Goal: Transaction & Acquisition: Purchase product/service

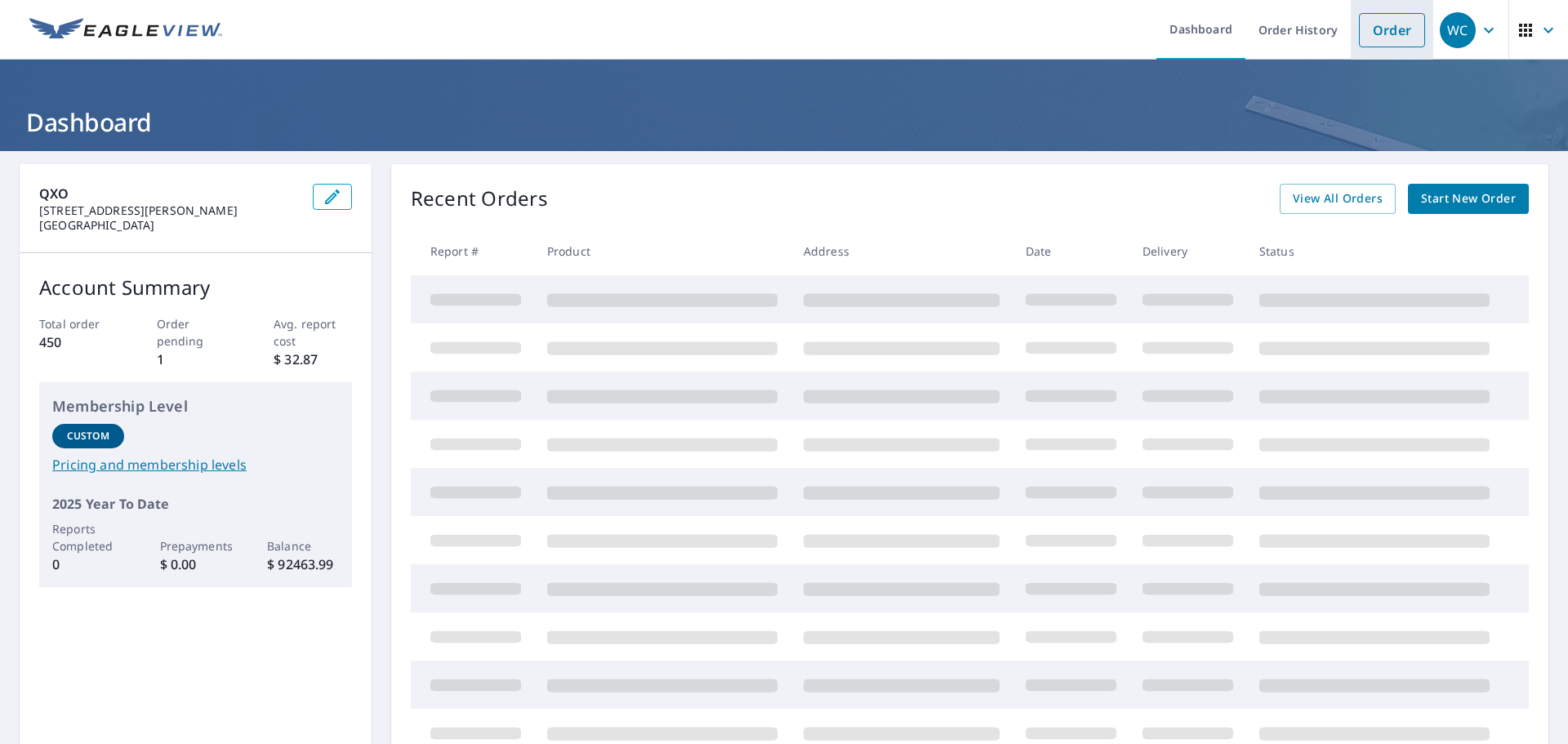
click at [1372, 31] on link "Order" at bounding box center [1391, 30] width 66 height 34
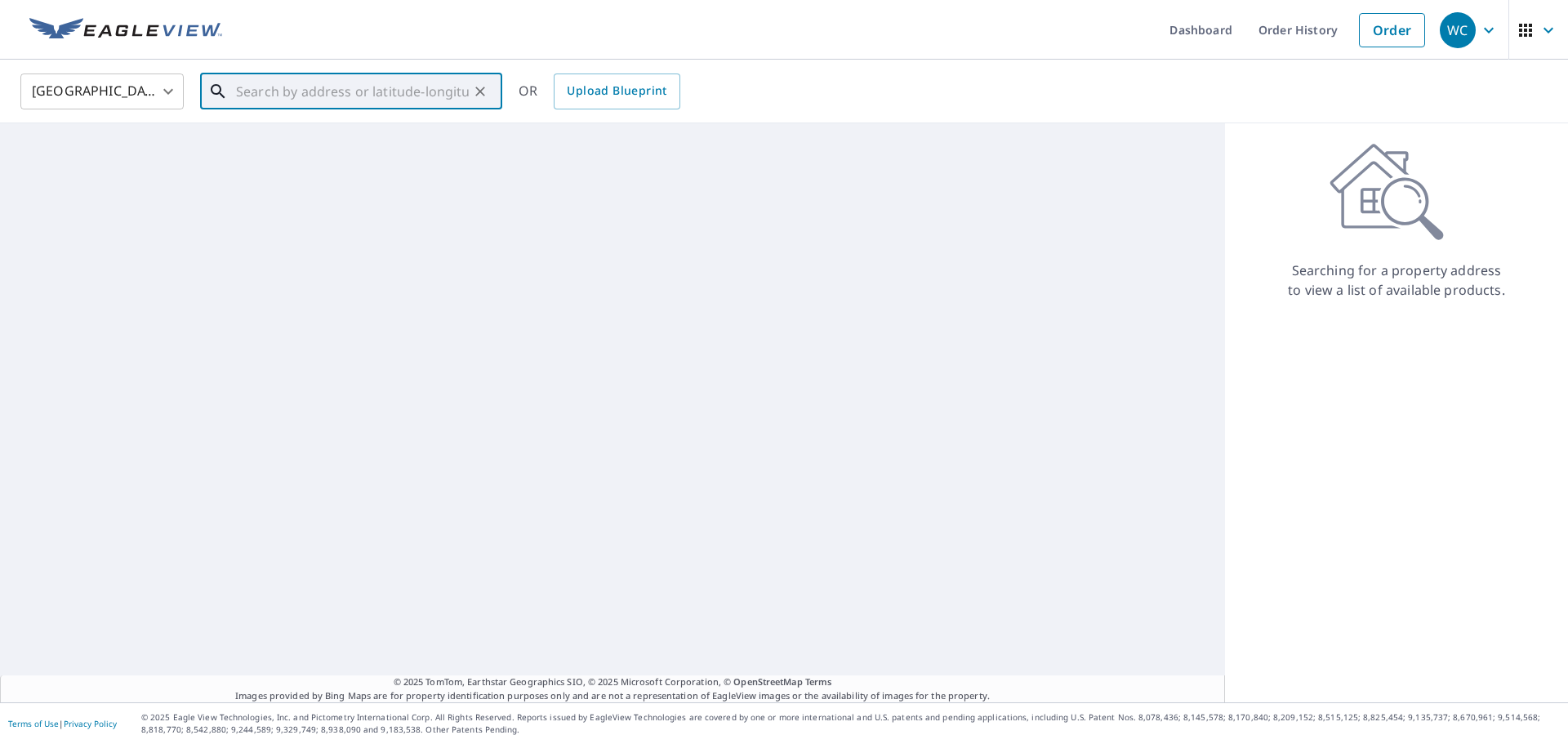
click at [367, 96] on input "text" at bounding box center [352, 91] width 233 height 46
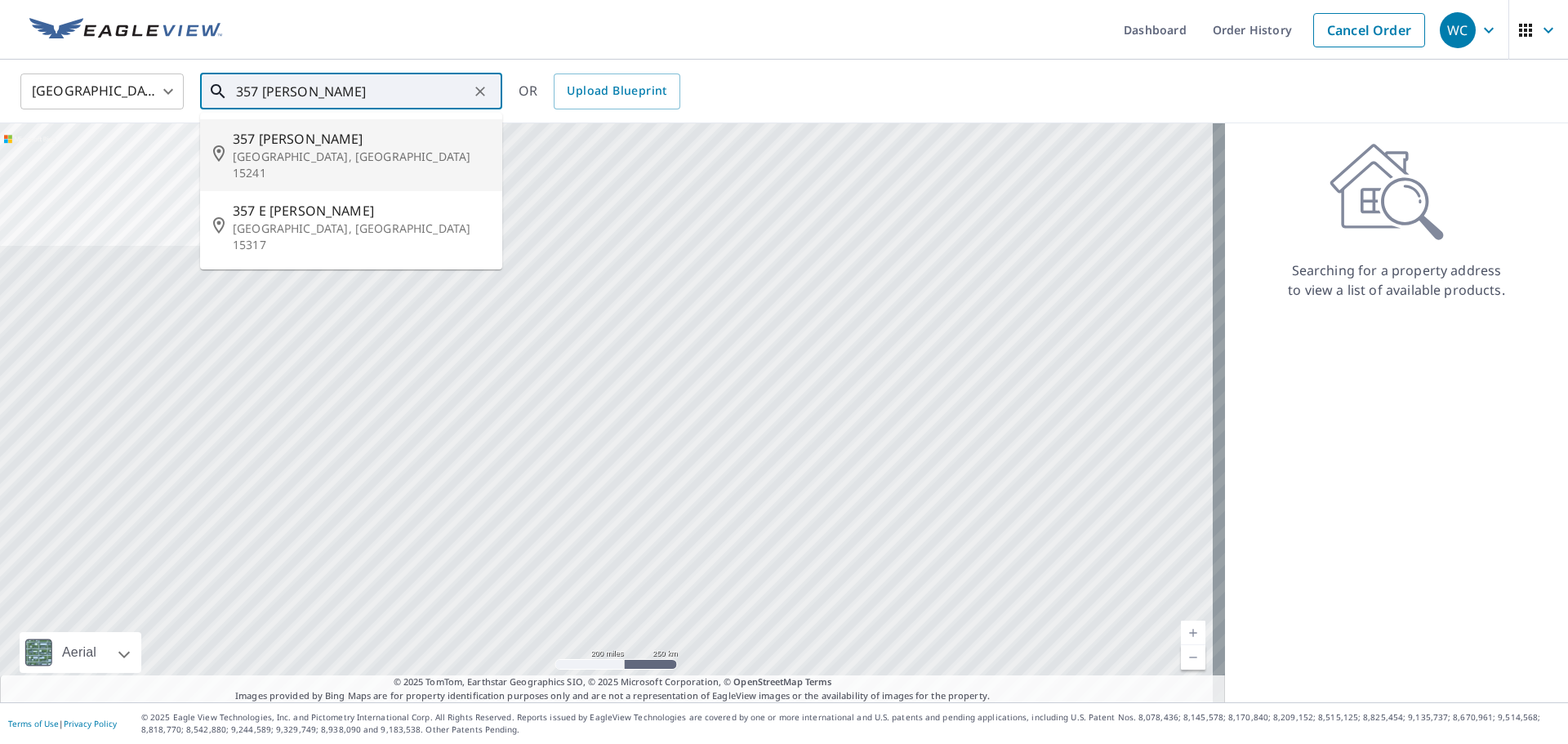
click at [324, 138] on span "357 [PERSON_NAME]" at bounding box center [360, 139] width 256 height 20
type input "357 [PERSON_NAME][GEOGRAPHIC_DATA]"
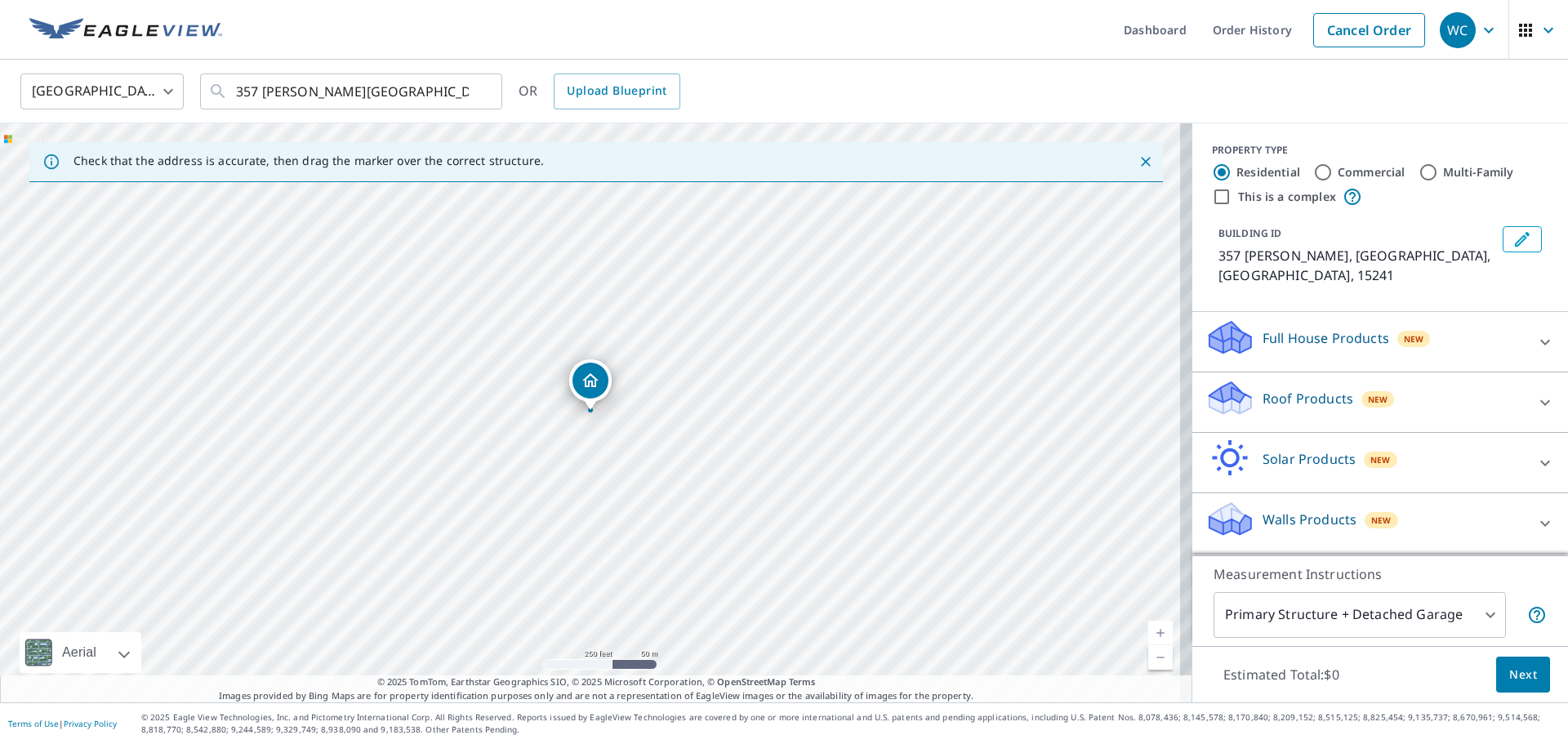
click at [1290, 379] on div "Roof Products New" at bounding box center [1365, 402] width 320 height 47
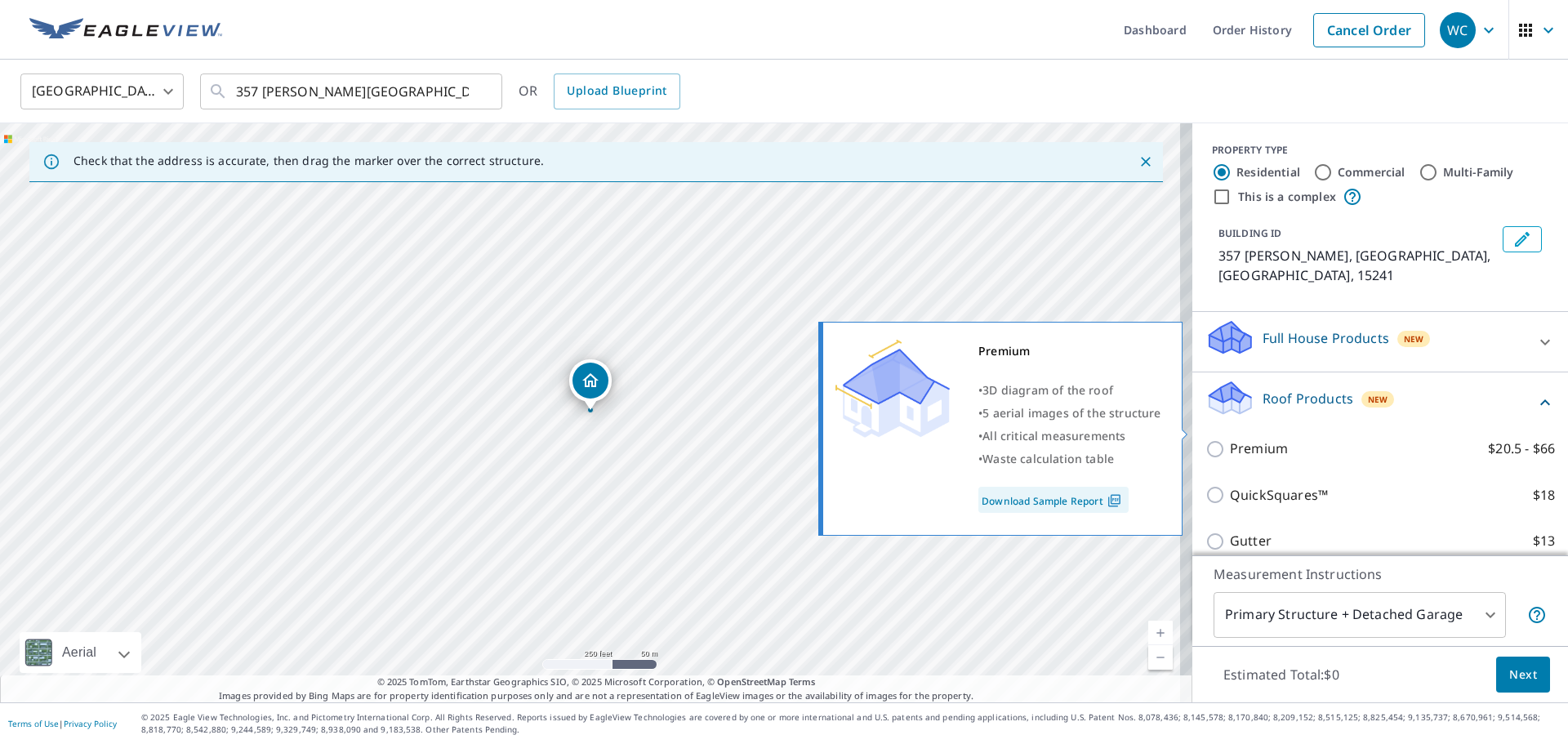
click at [1234, 439] on p "Premium" at bounding box center [1259, 449] width 58 height 20
click at [1230, 440] on input "Premium $20.5 - $66" at bounding box center [1217, 450] width 24 height 20
checkbox input "true"
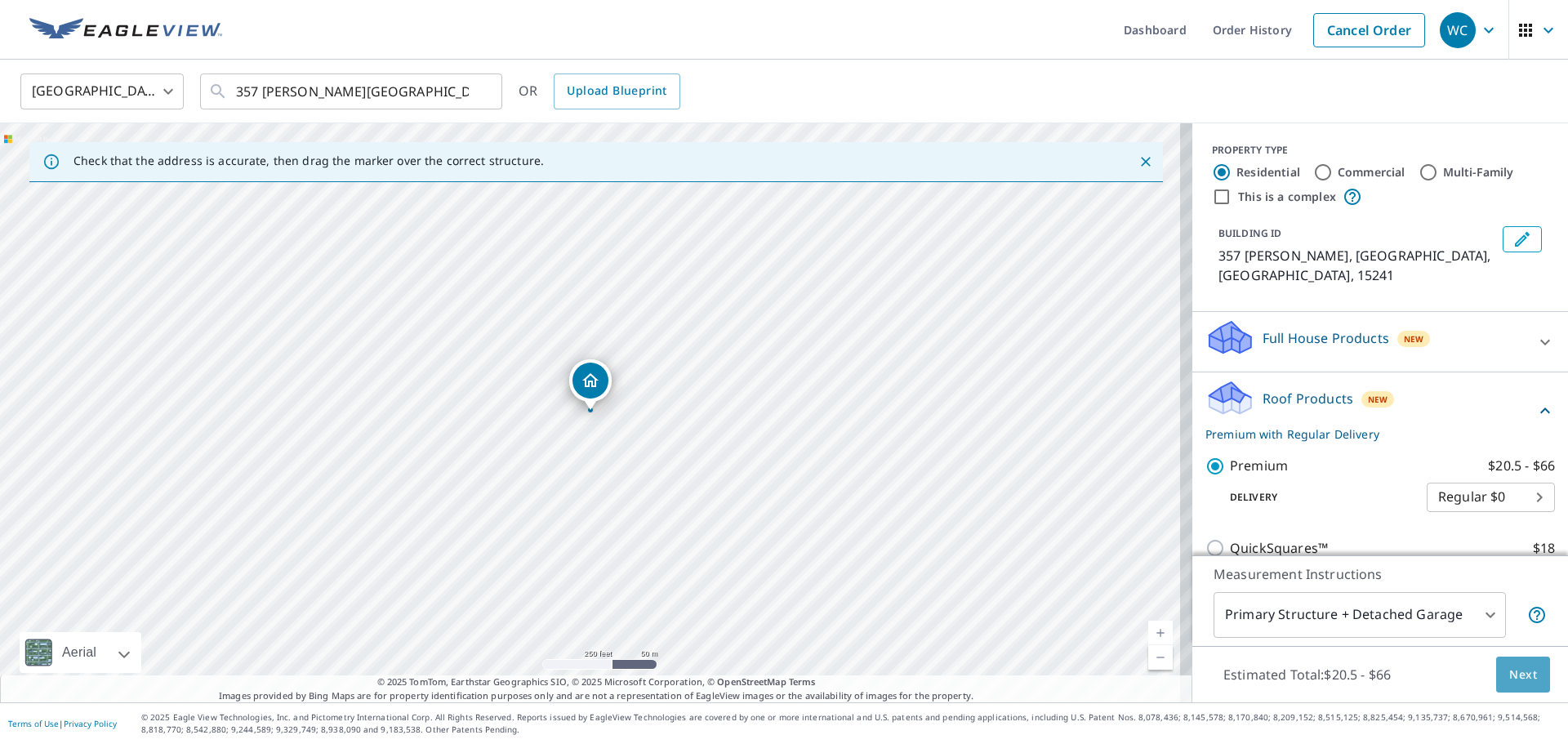
click at [1514, 684] on span "Next" at bounding box center [1523, 675] width 28 height 20
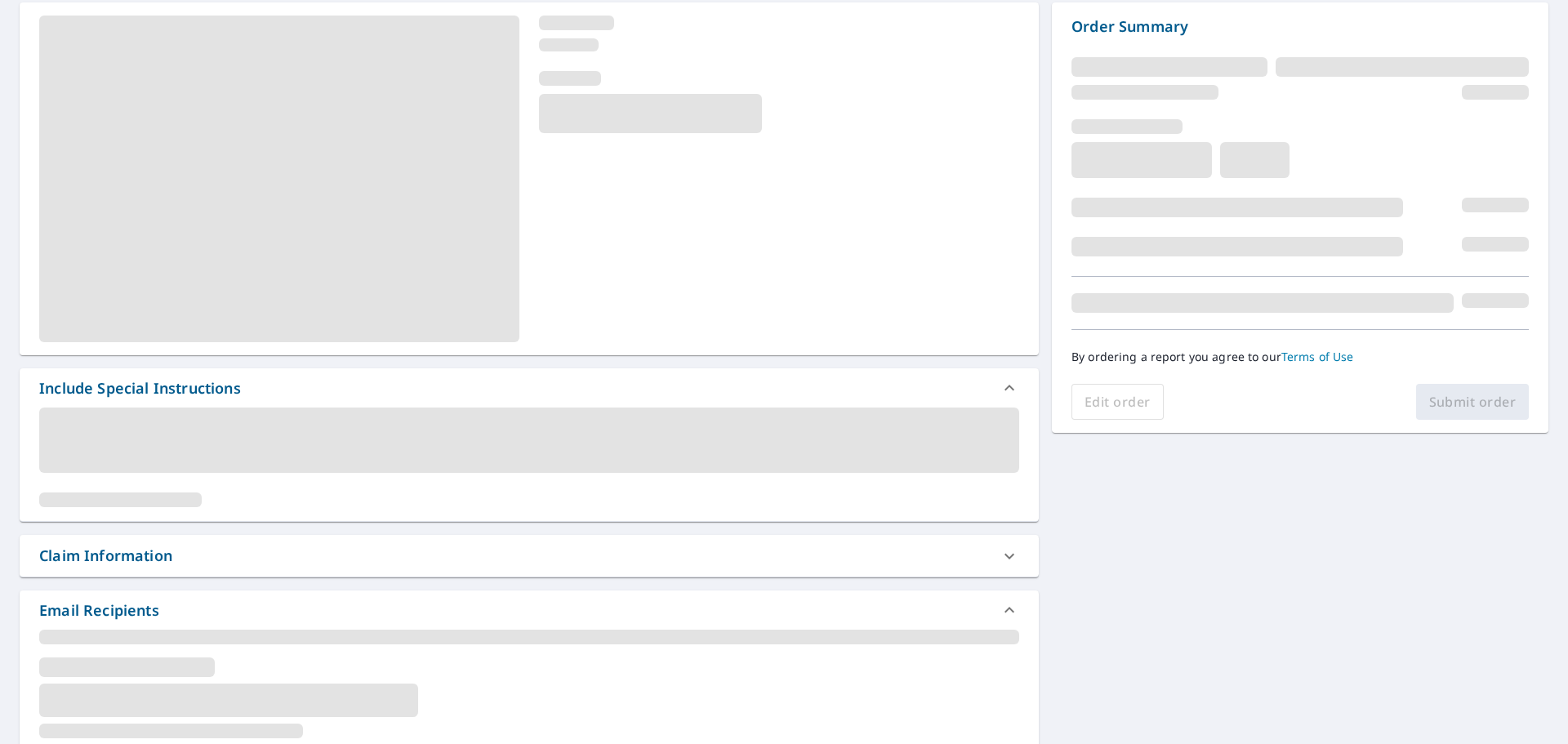
scroll to position [571, 0]
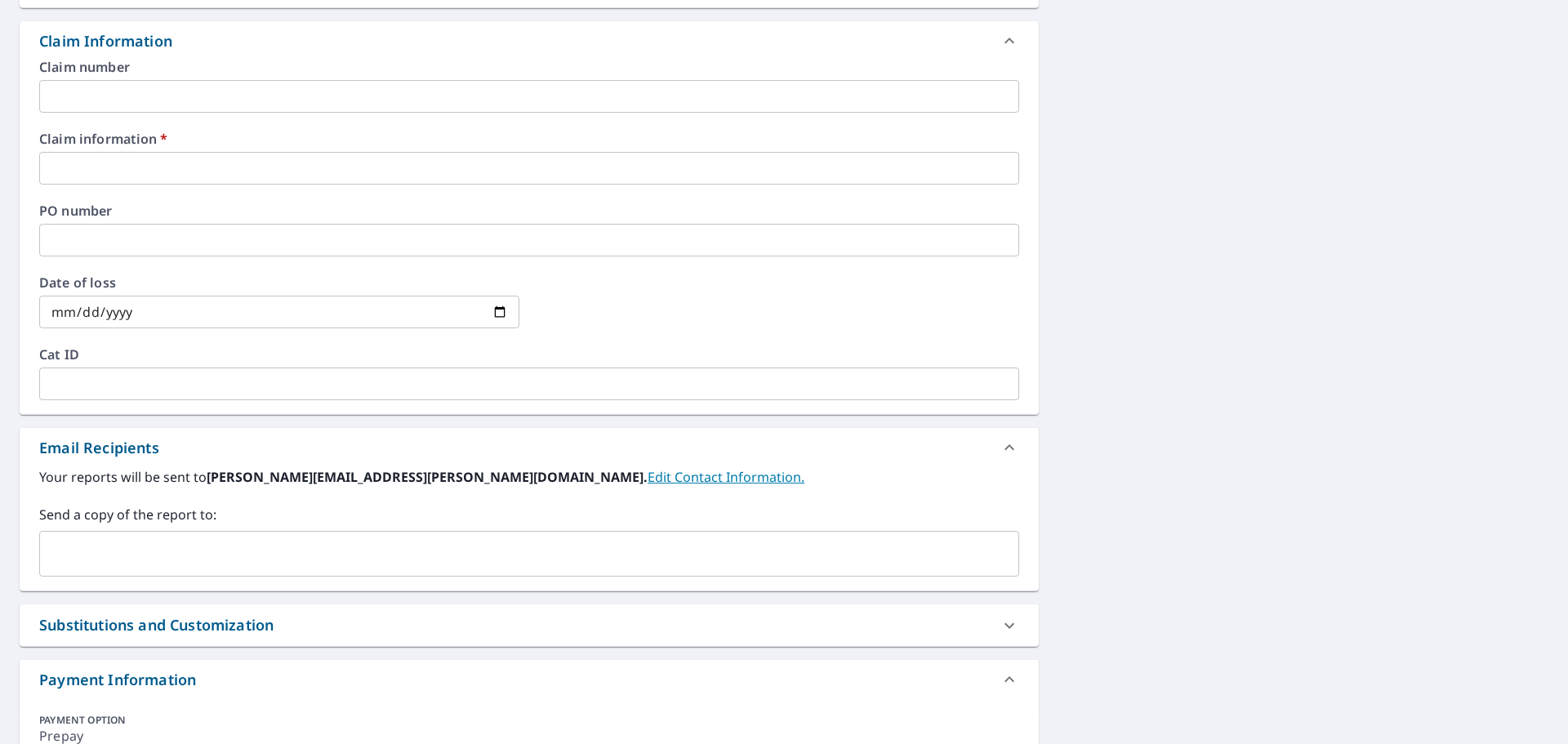
click at [116, 162] on input "text" at bounding box center [529, 168] width 980 height 33
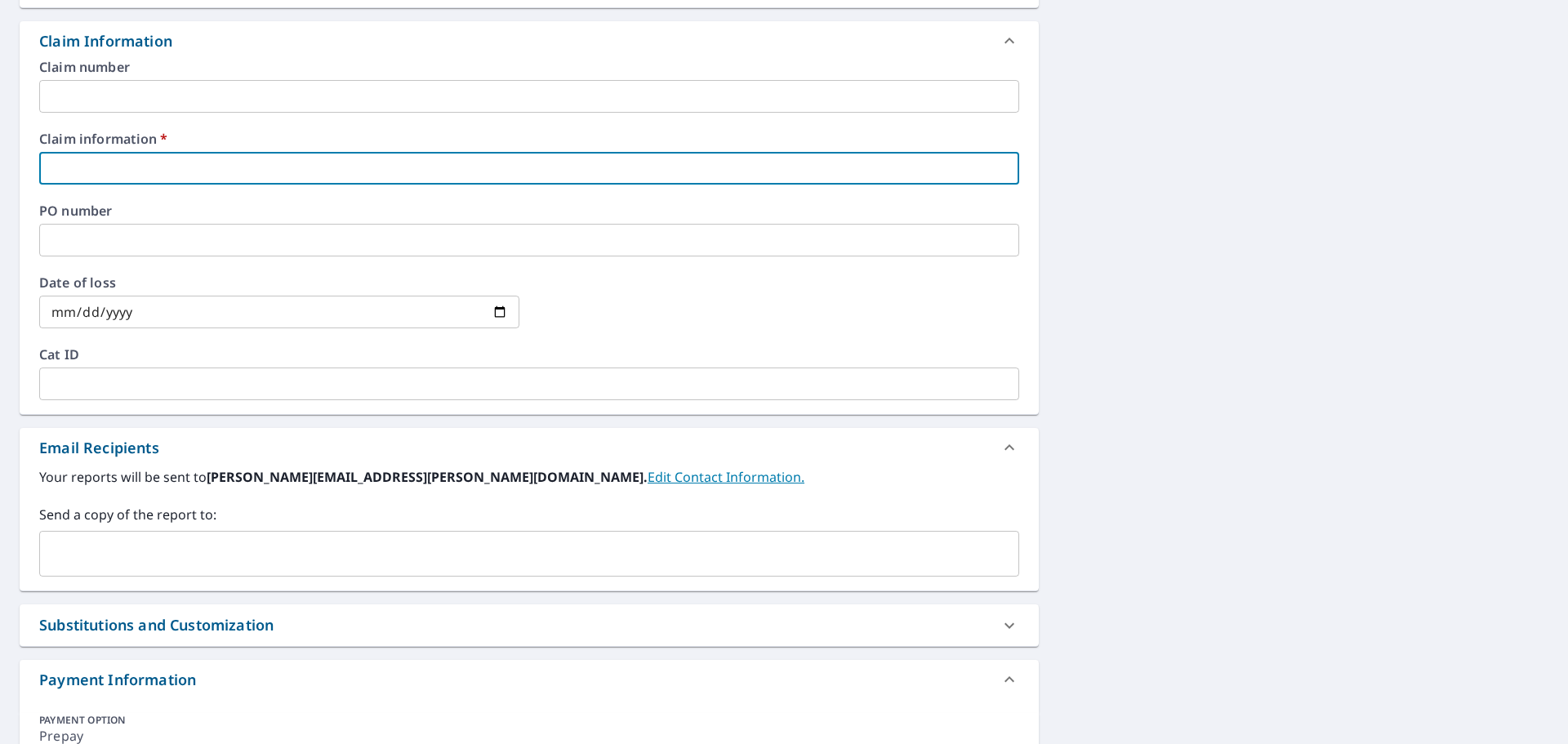
type input "miele"
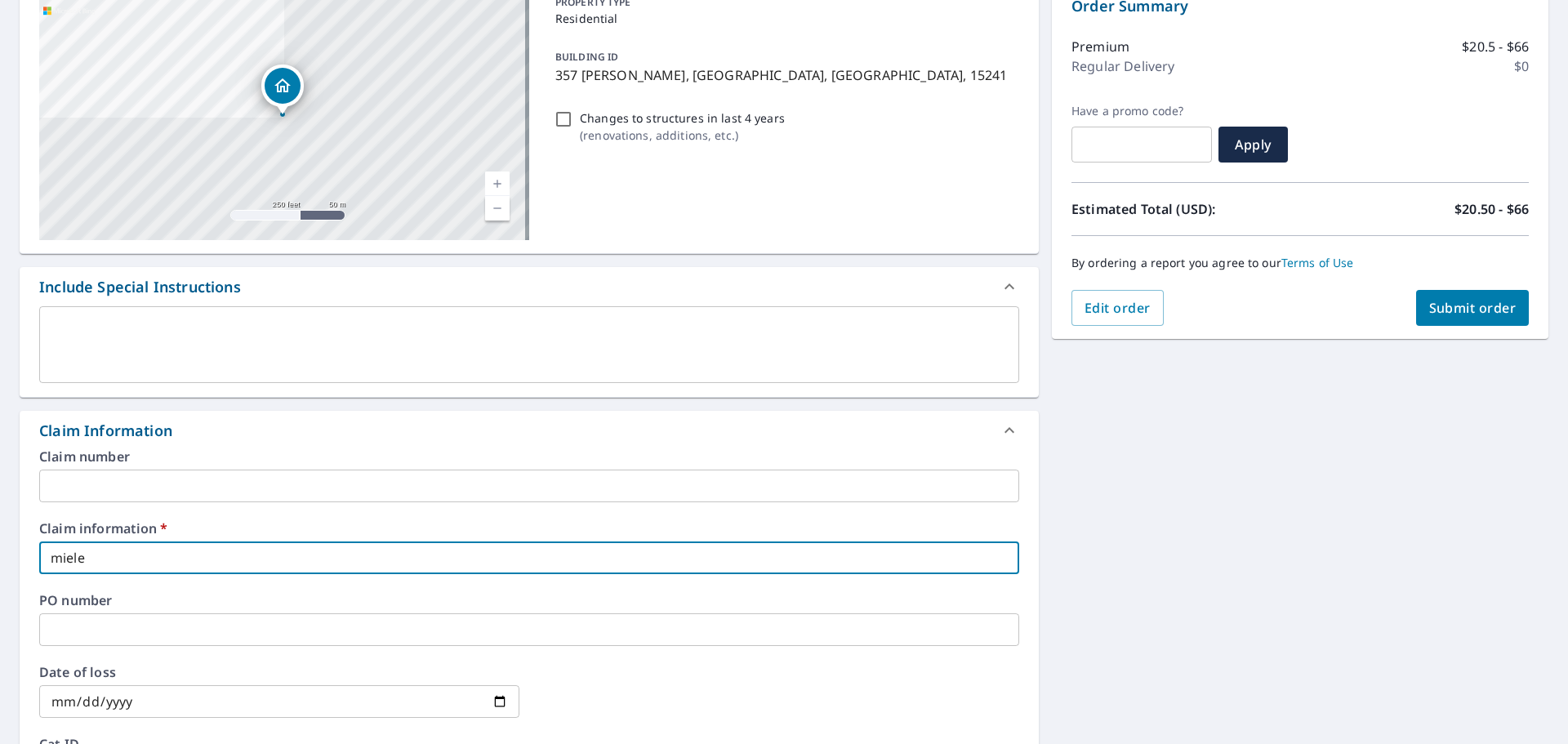
scroll to position [82, 0]
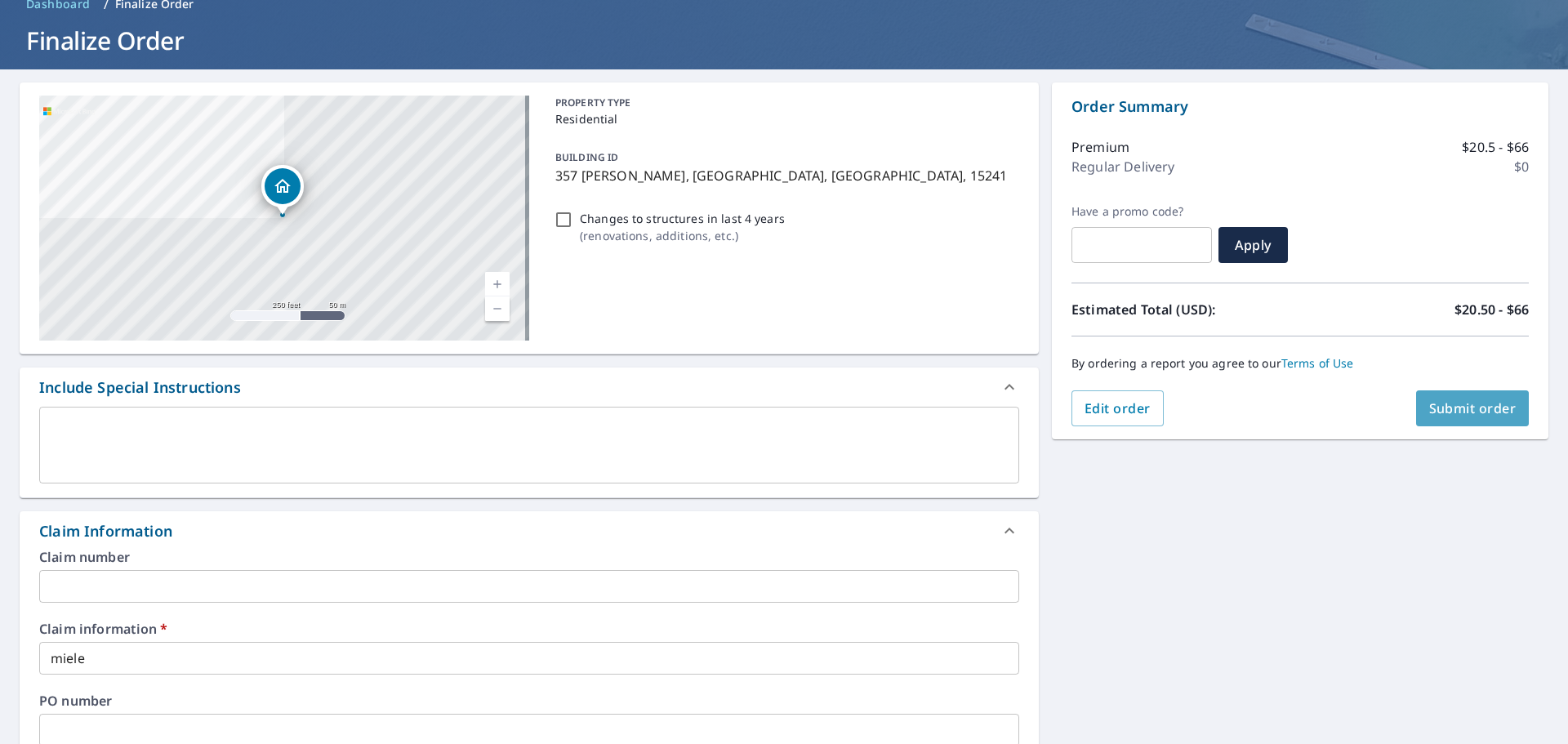
click at [1451, 420] on button "Submit order" at bounding box center [1473, 408] width 113 height 36
checkbox input "true"
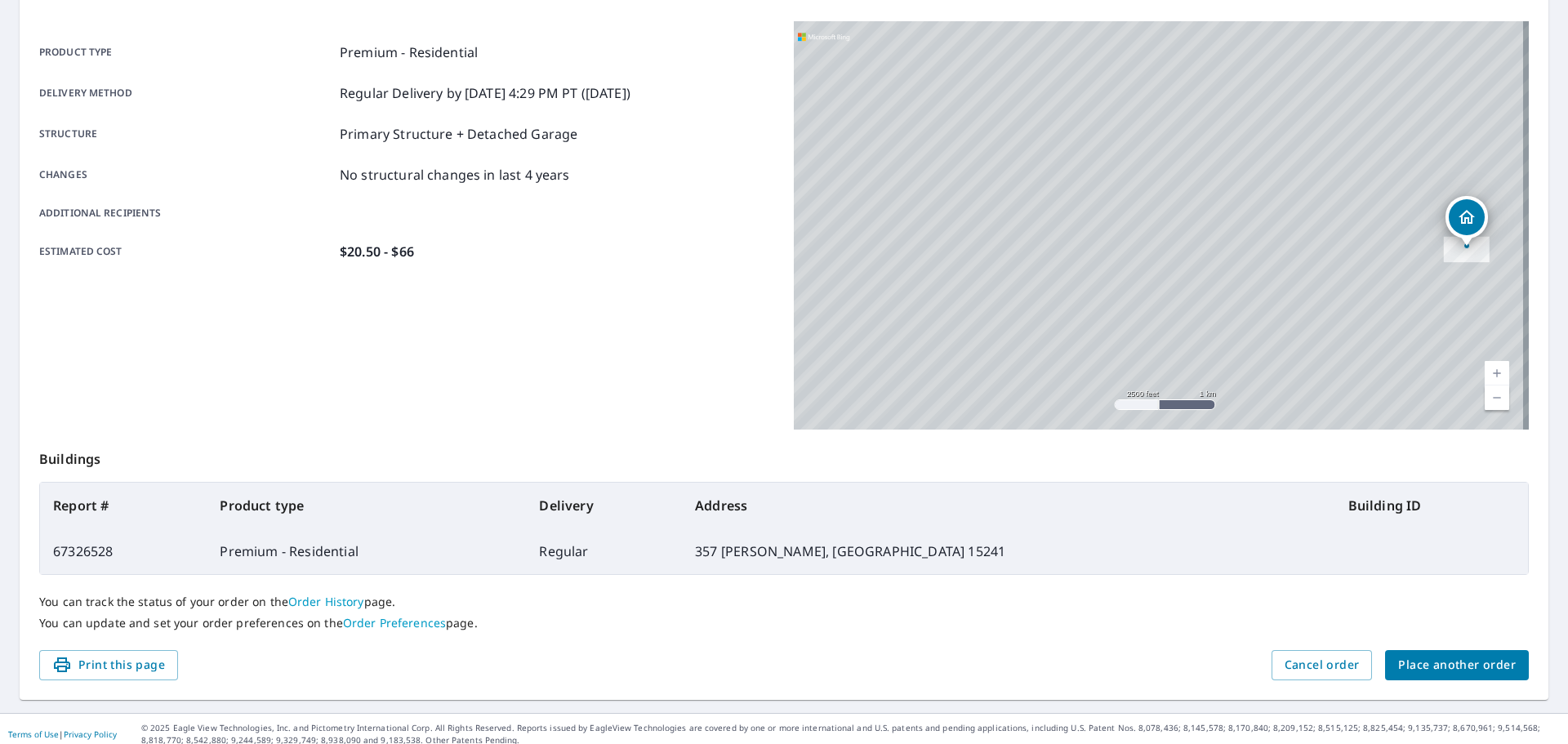
scroll to position [217, 0]
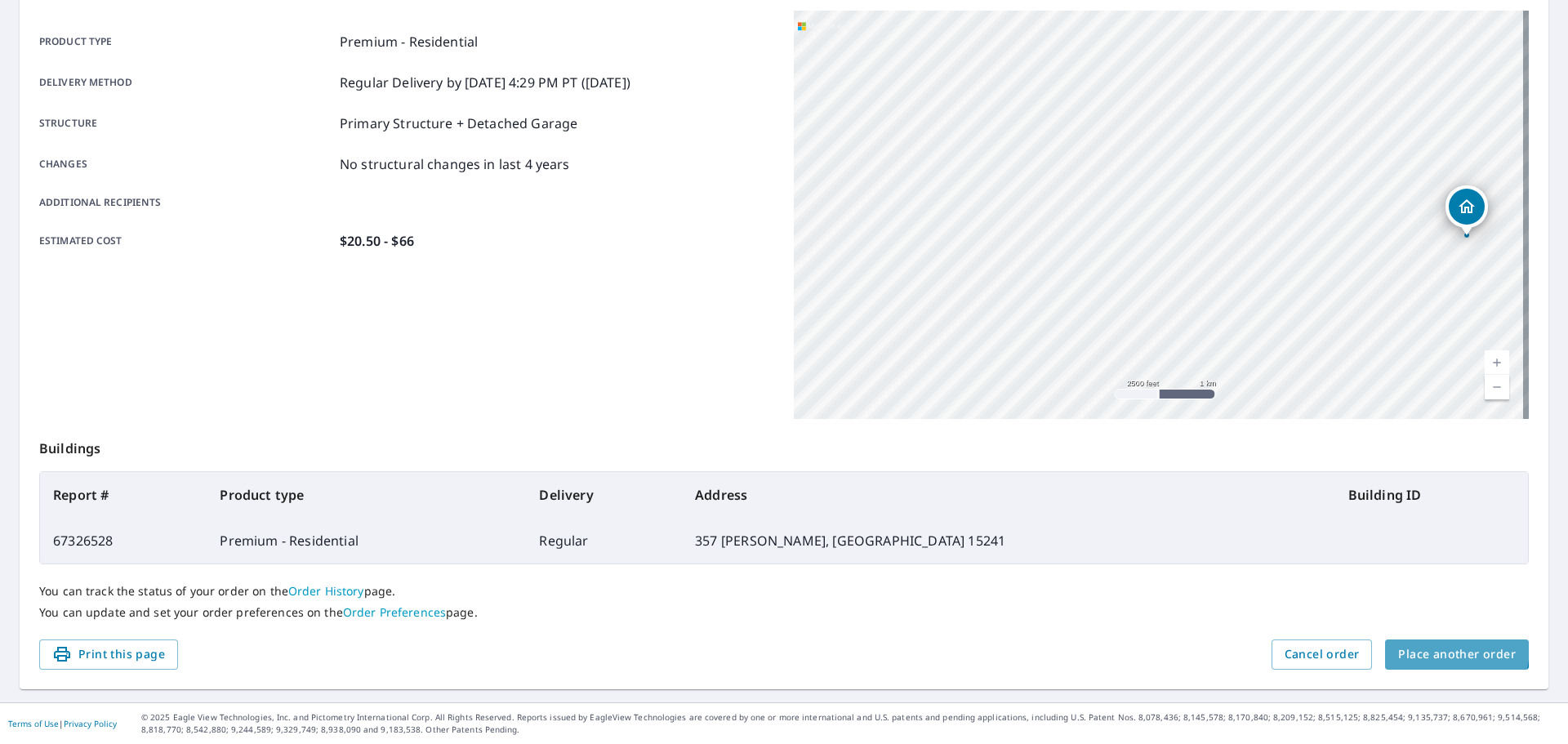
click at [1418, 647] on span "Place another order" at bounding box center [1456, 655] width 118 height 20
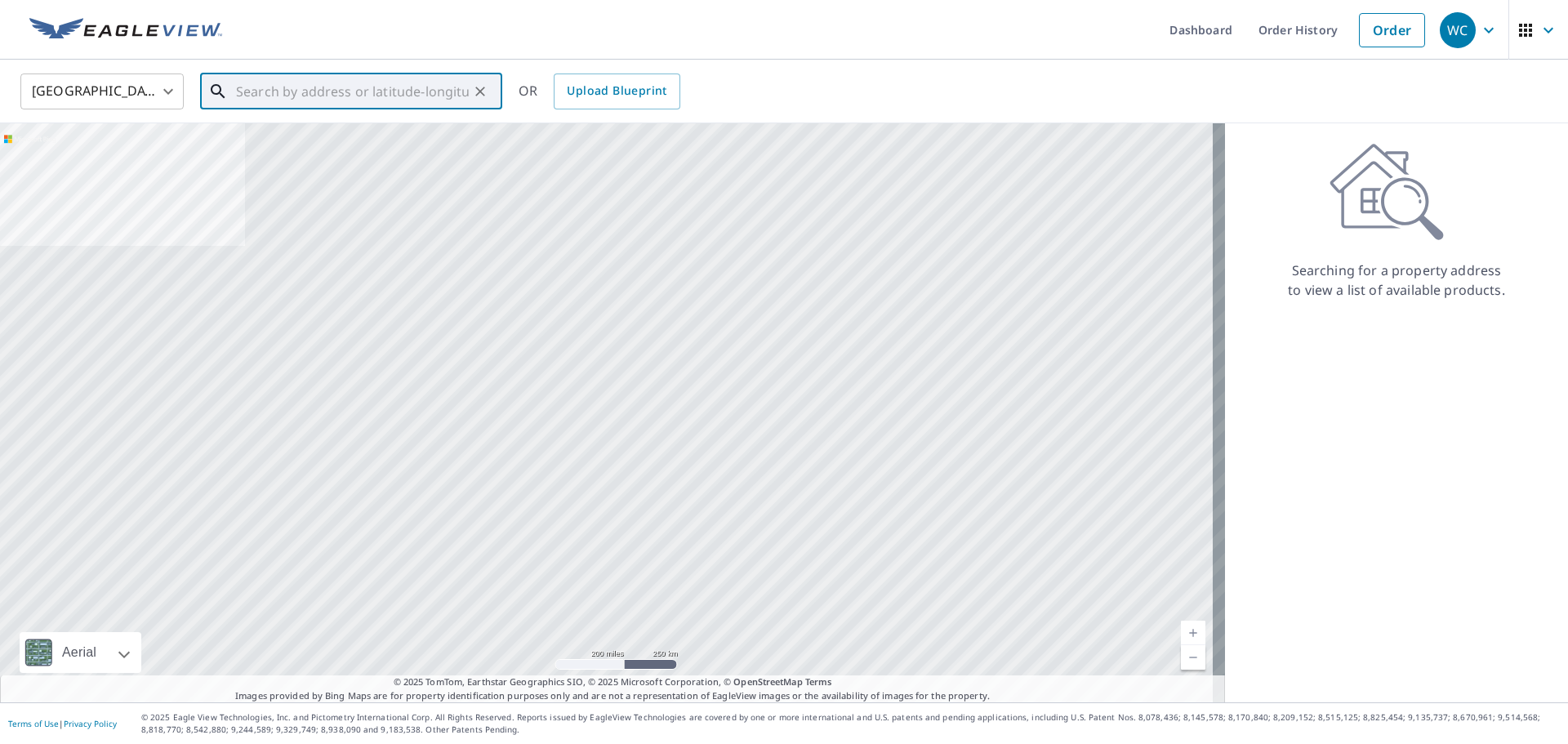
click at [269, 98] on input "text" at bounding box center [352, 91] width 233 height 46
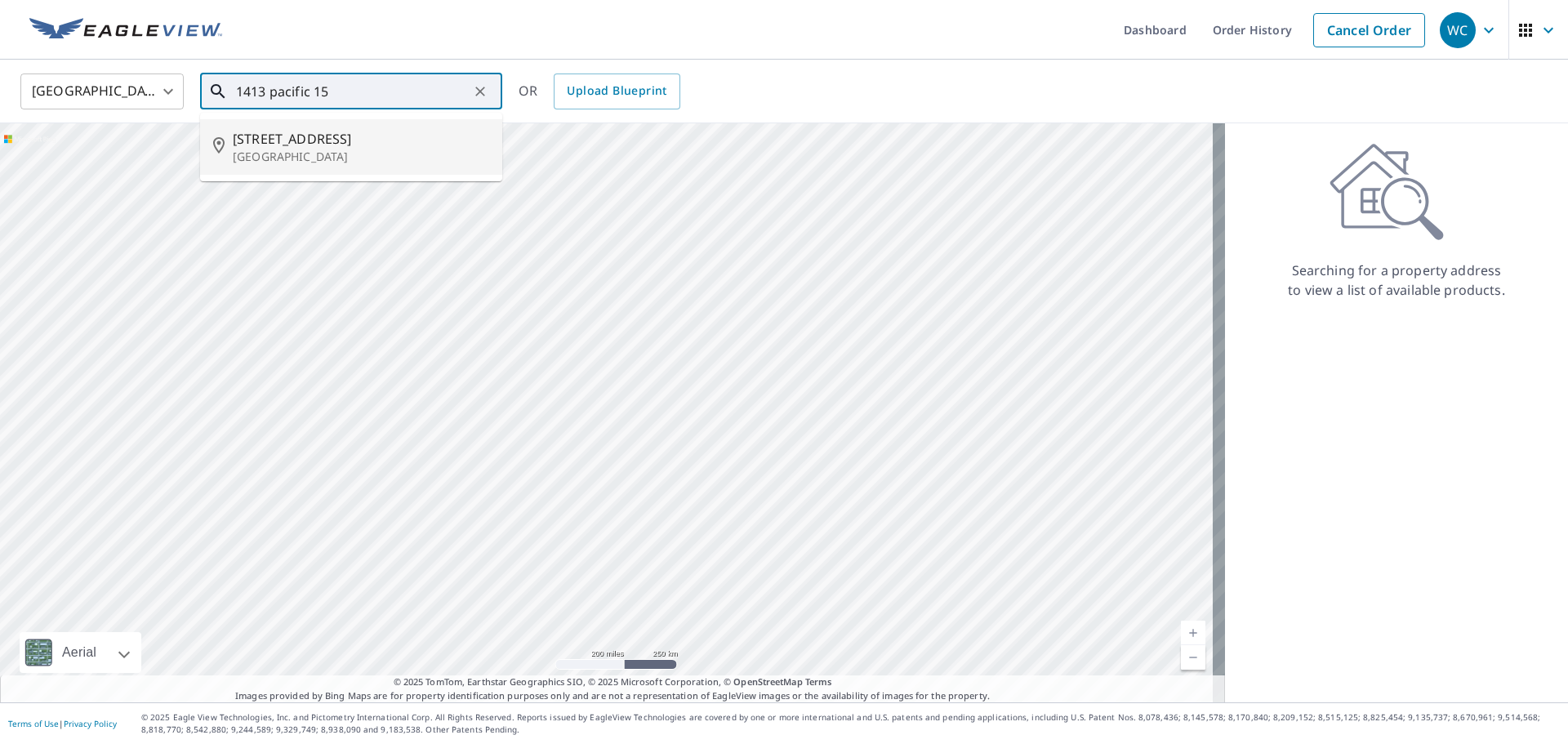
click at [259, 144] on span "[STREET_ADDRESS]" at bounding box center [360, 139] width 256 height 20
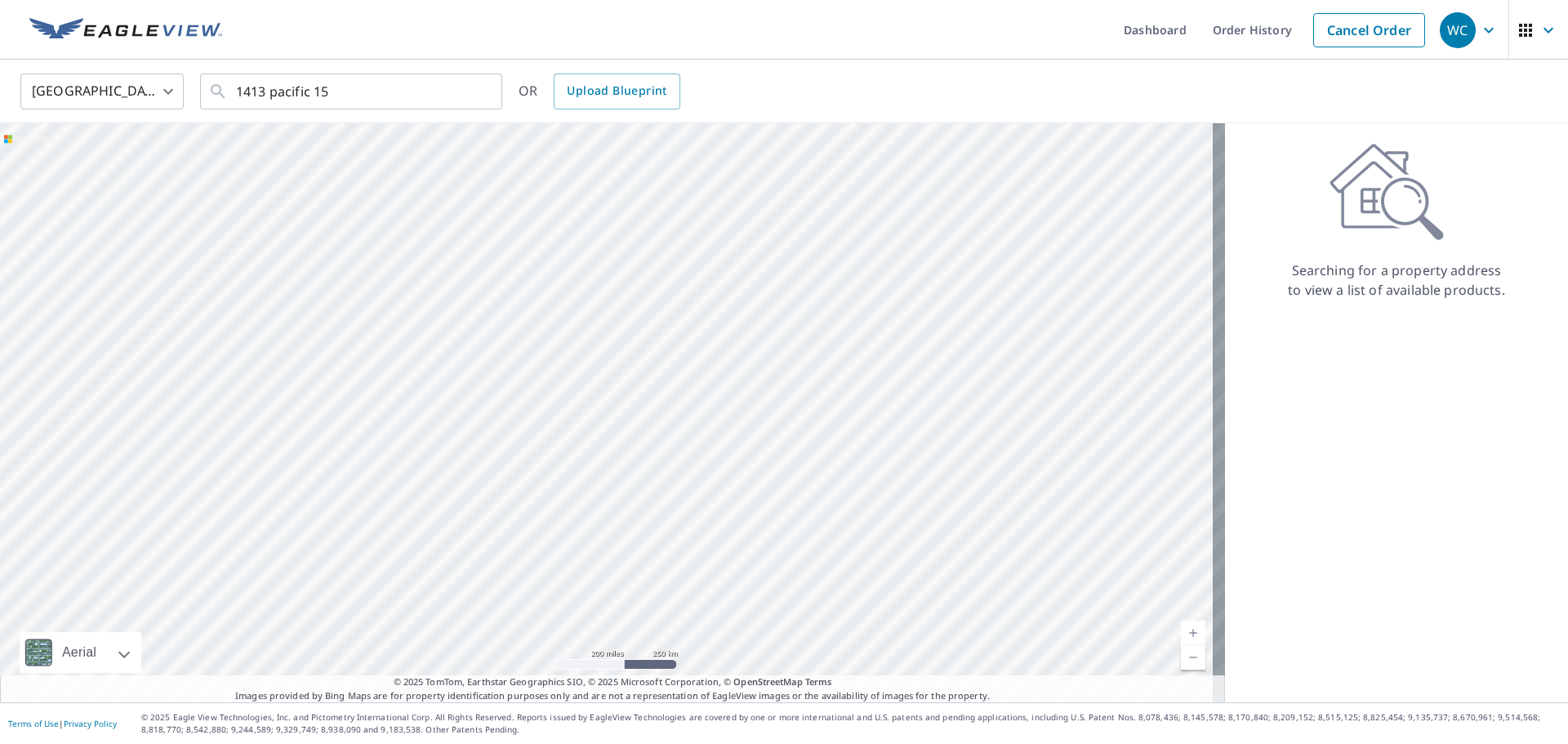
type input "[STREET_ADDRESS]"
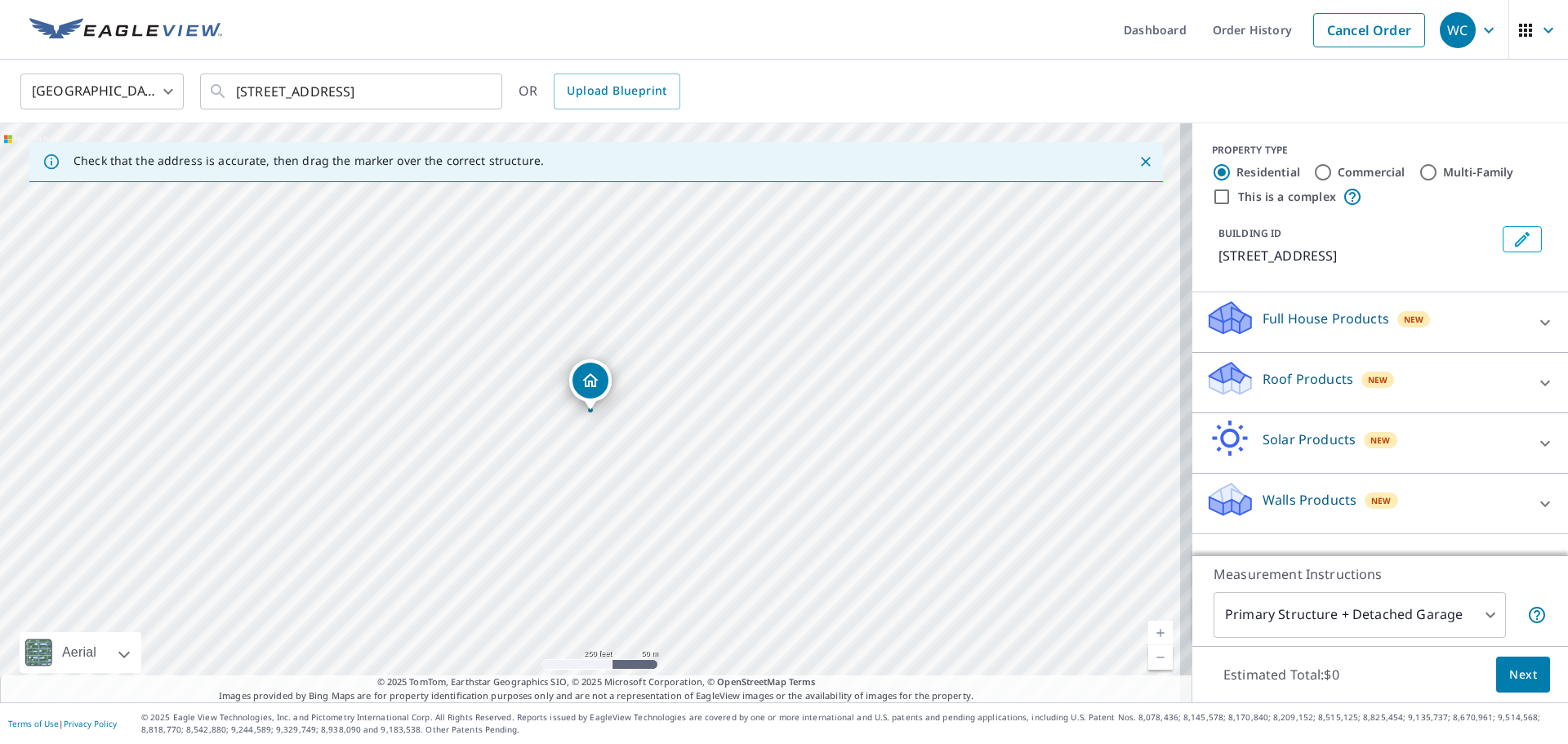
click at [1291, 389] on p "Roof Products" at bounding box center [1308, 380] width 91 height 20
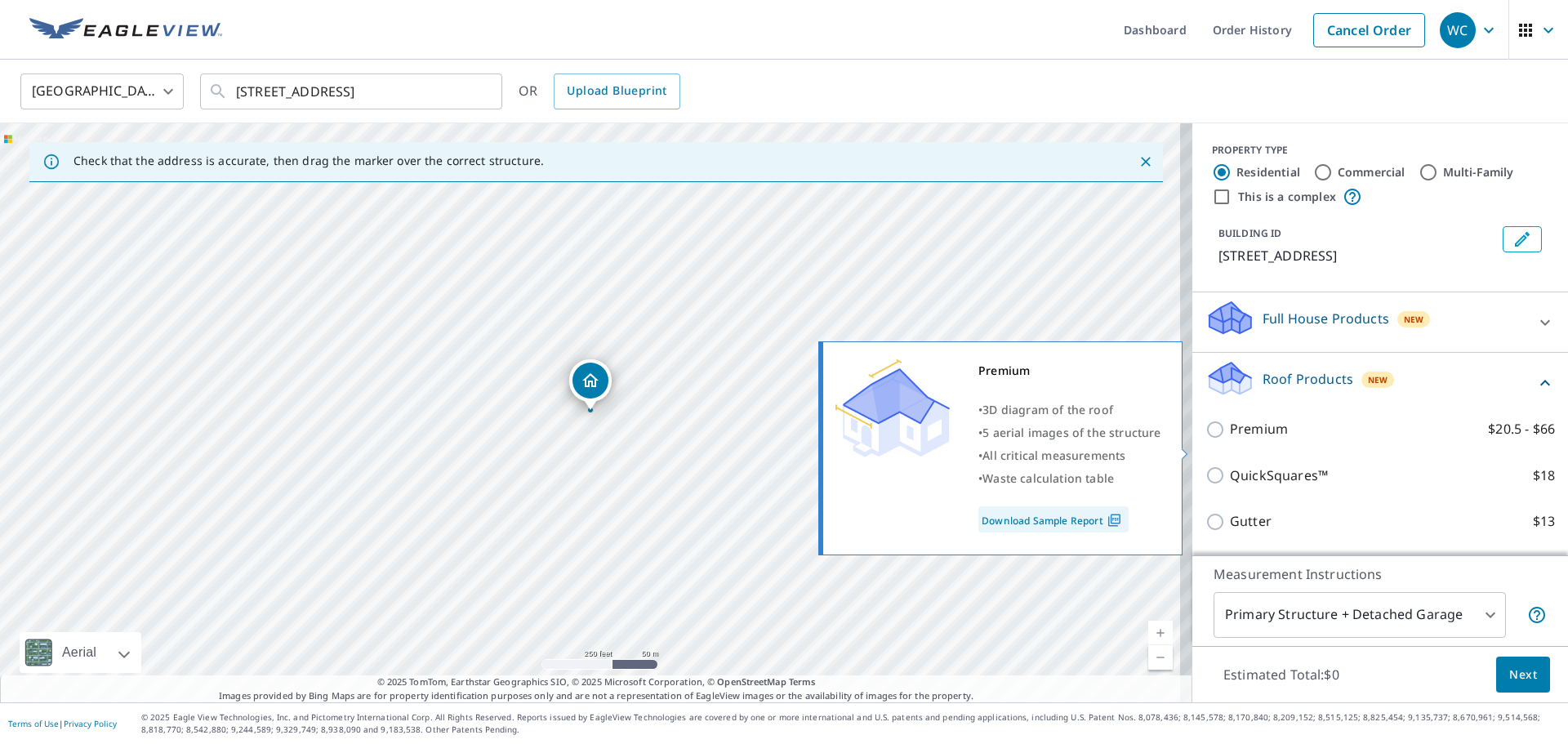
click at [1244, 440] on p "Premium" at bounding box center [1259, 429] width 58 height 20
click at [1230, 440] on input "Premium $20.5 - $66" at bounding box center [1217, 430] width 24 height 20
checkbox input "true"
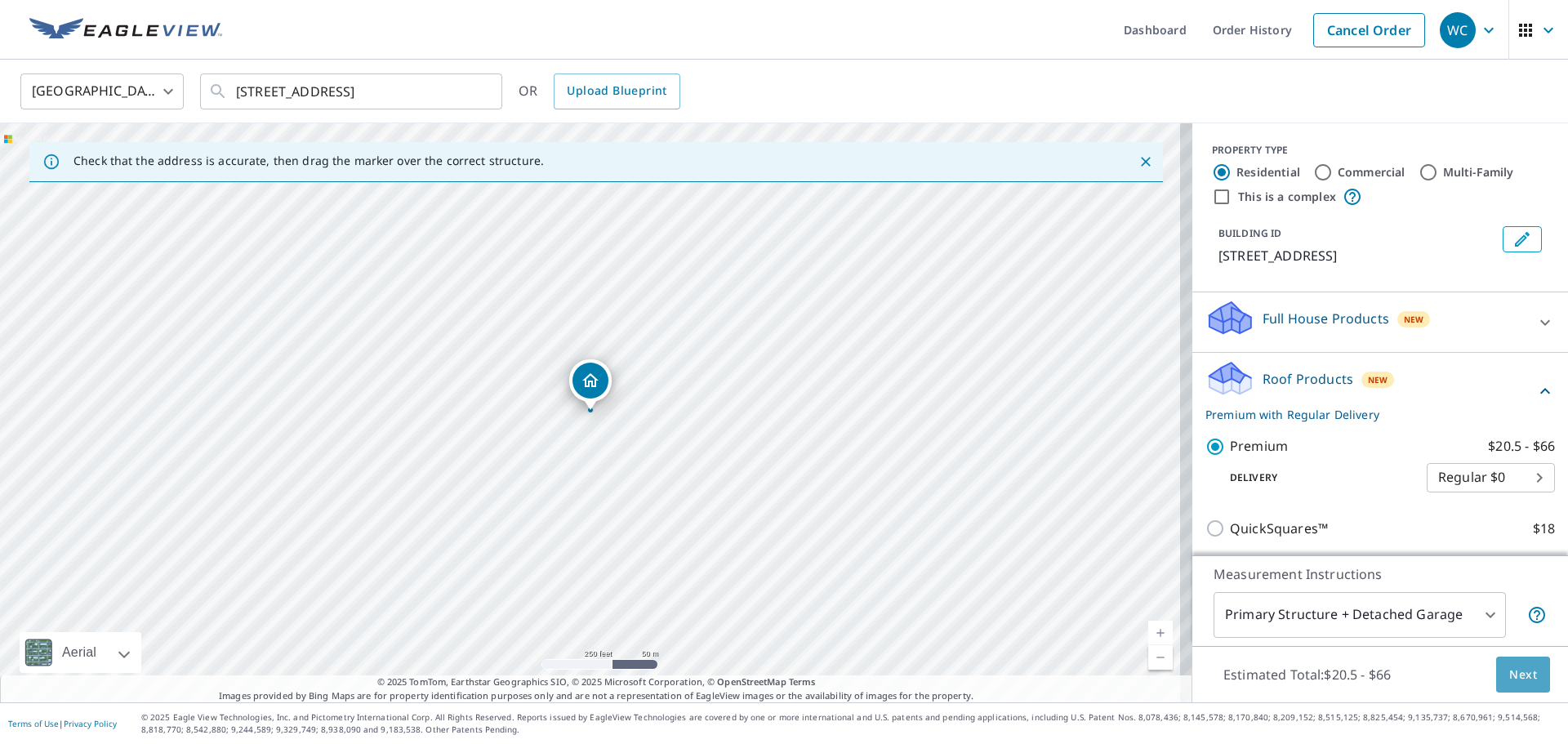
click at [1523, 685] on button "Next" at bounding box center [1523, 675] width 54 height 37
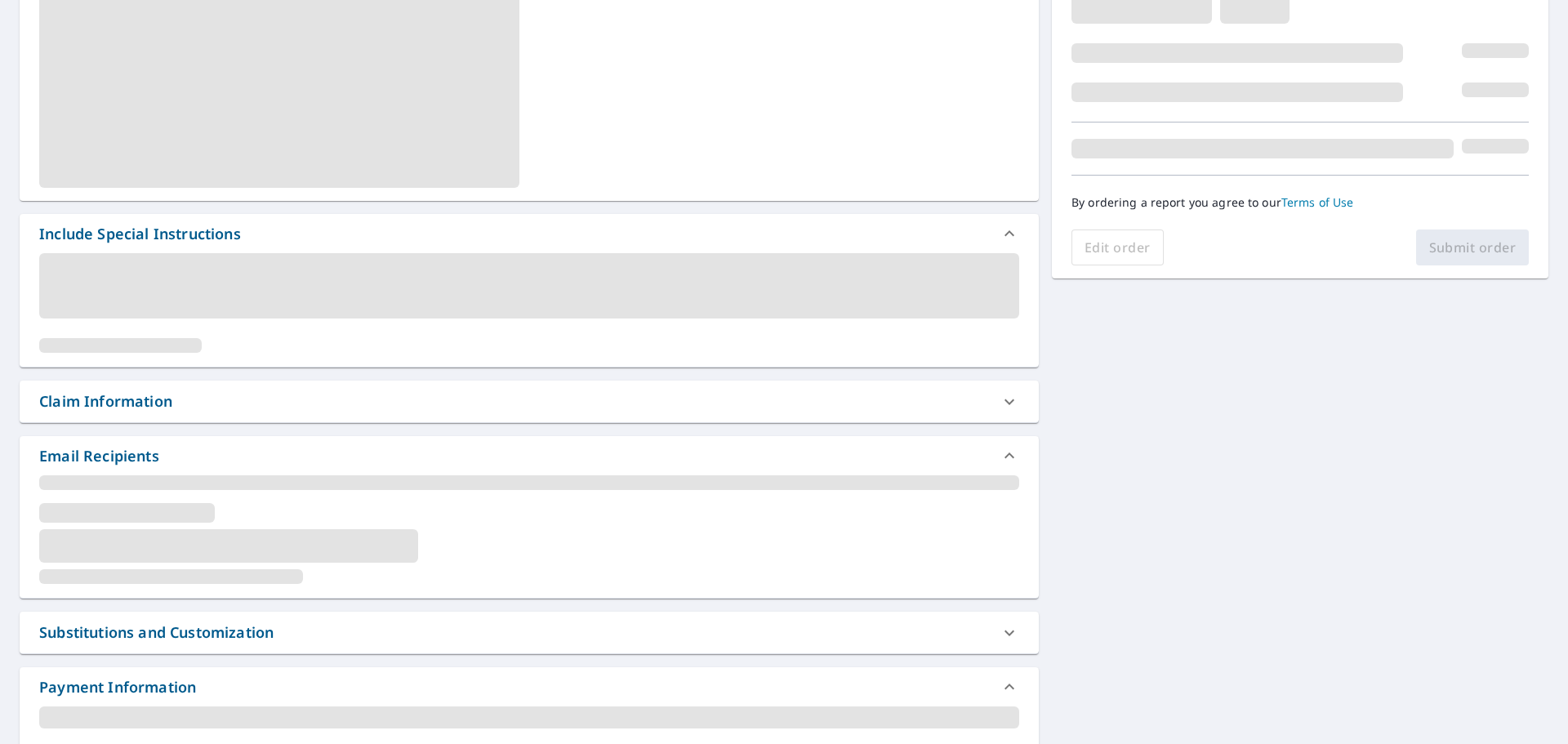
scroll to position [327, 0]
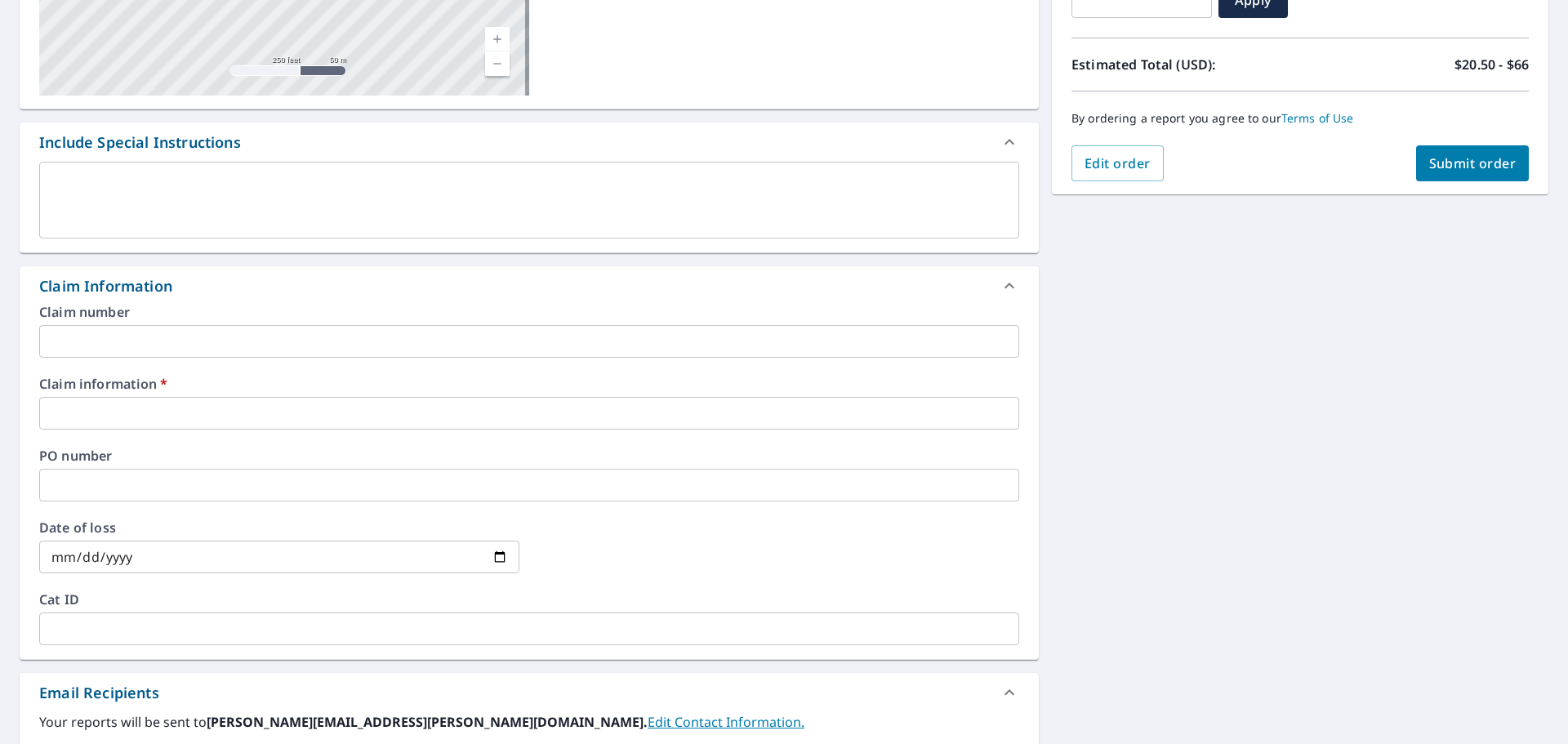
click at [159, 413] on input "text" at bounding box center [529, 413] width 980 height 33
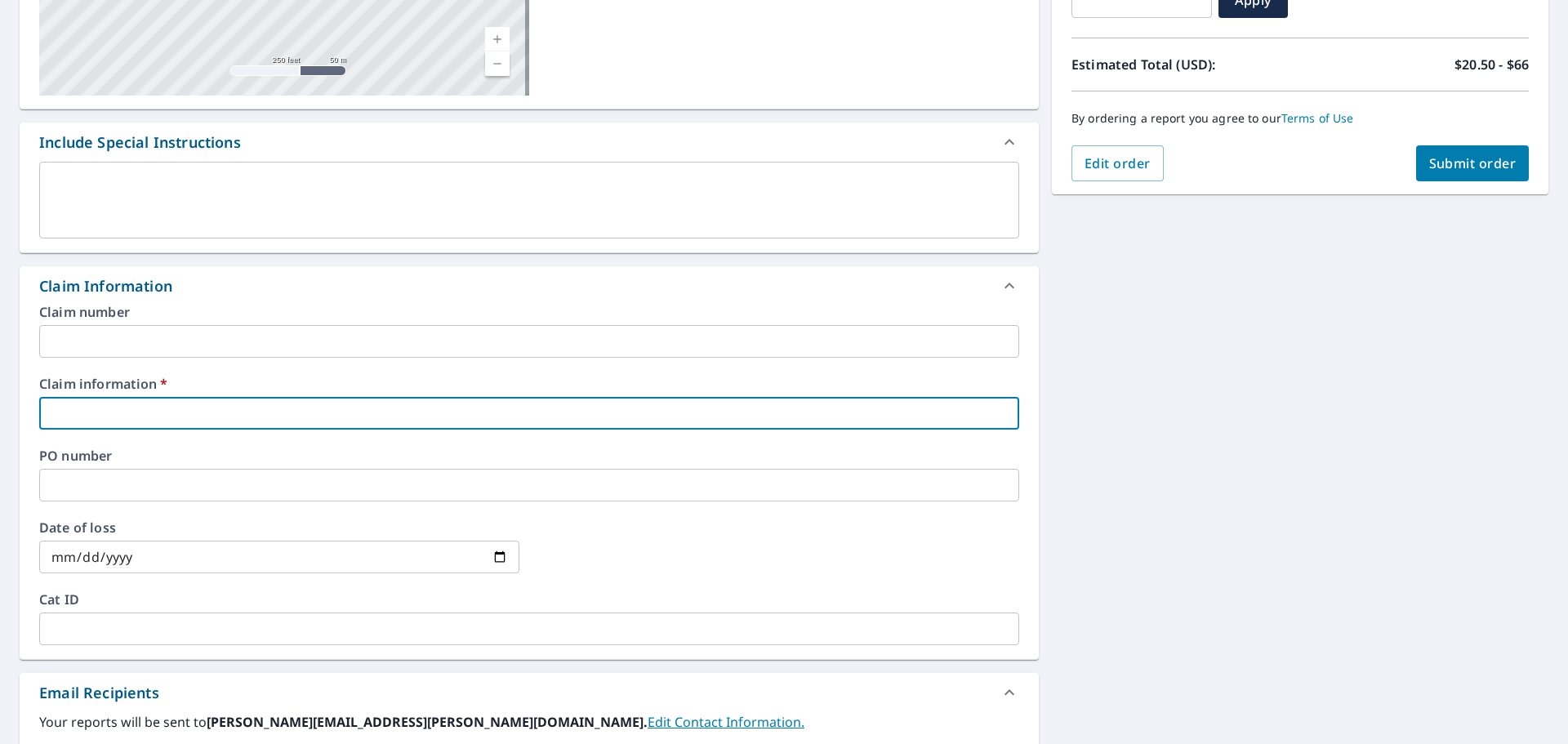
type input "[PERSON_NAME]"
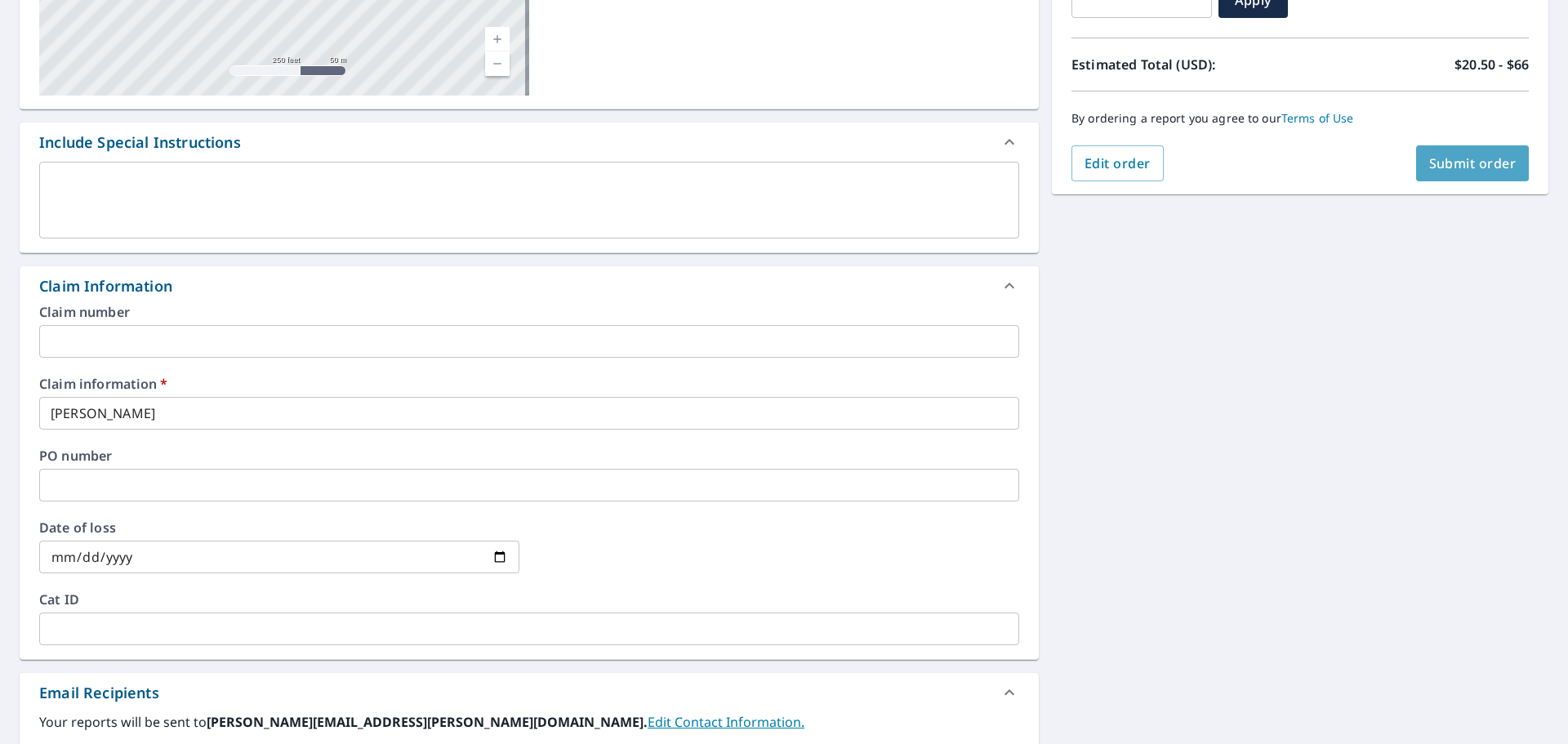
click at [1416, 177] on button "Submit order" at bounding box center [1473, 163] width 113 height 36
checkbox input "true"
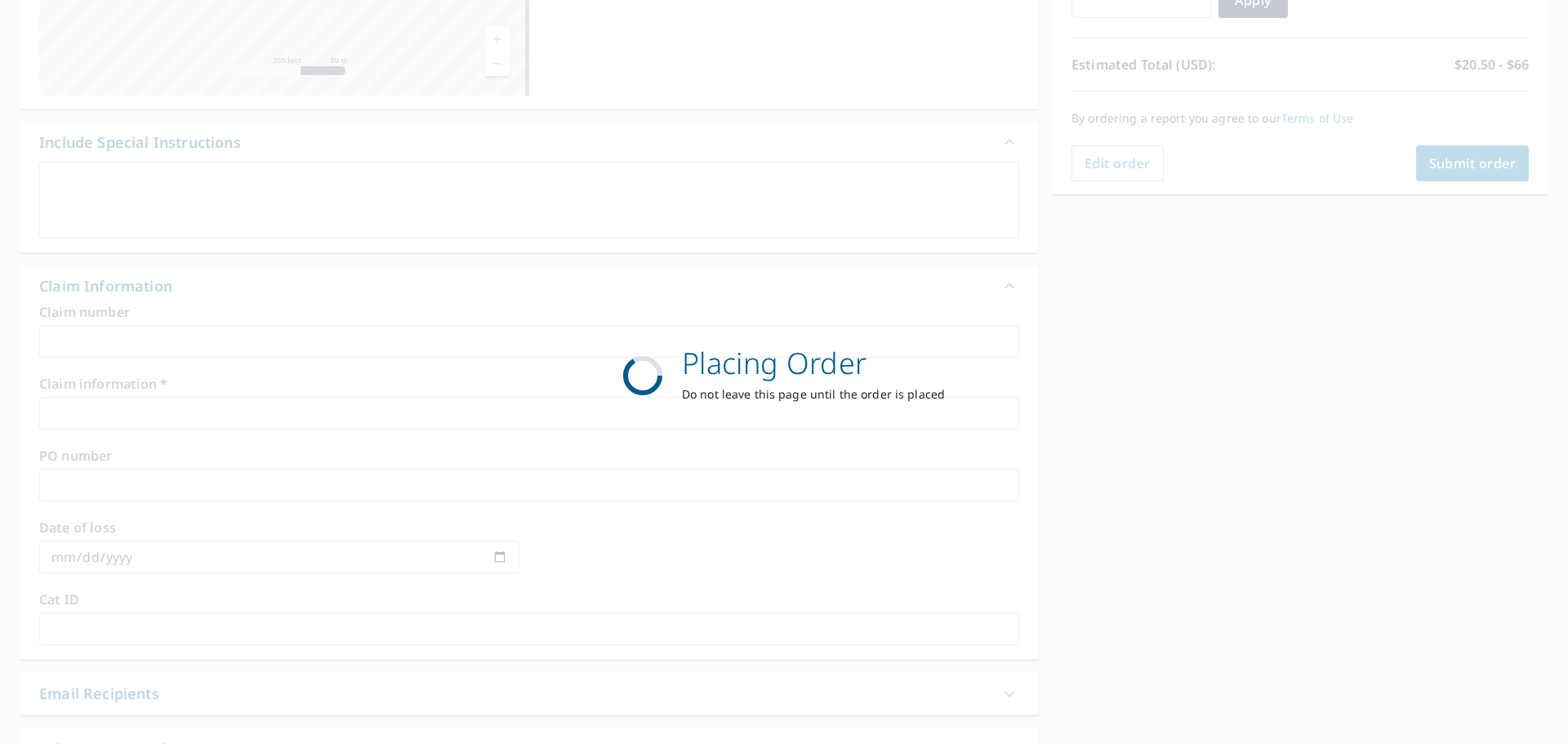
scroll to position [217, 0]
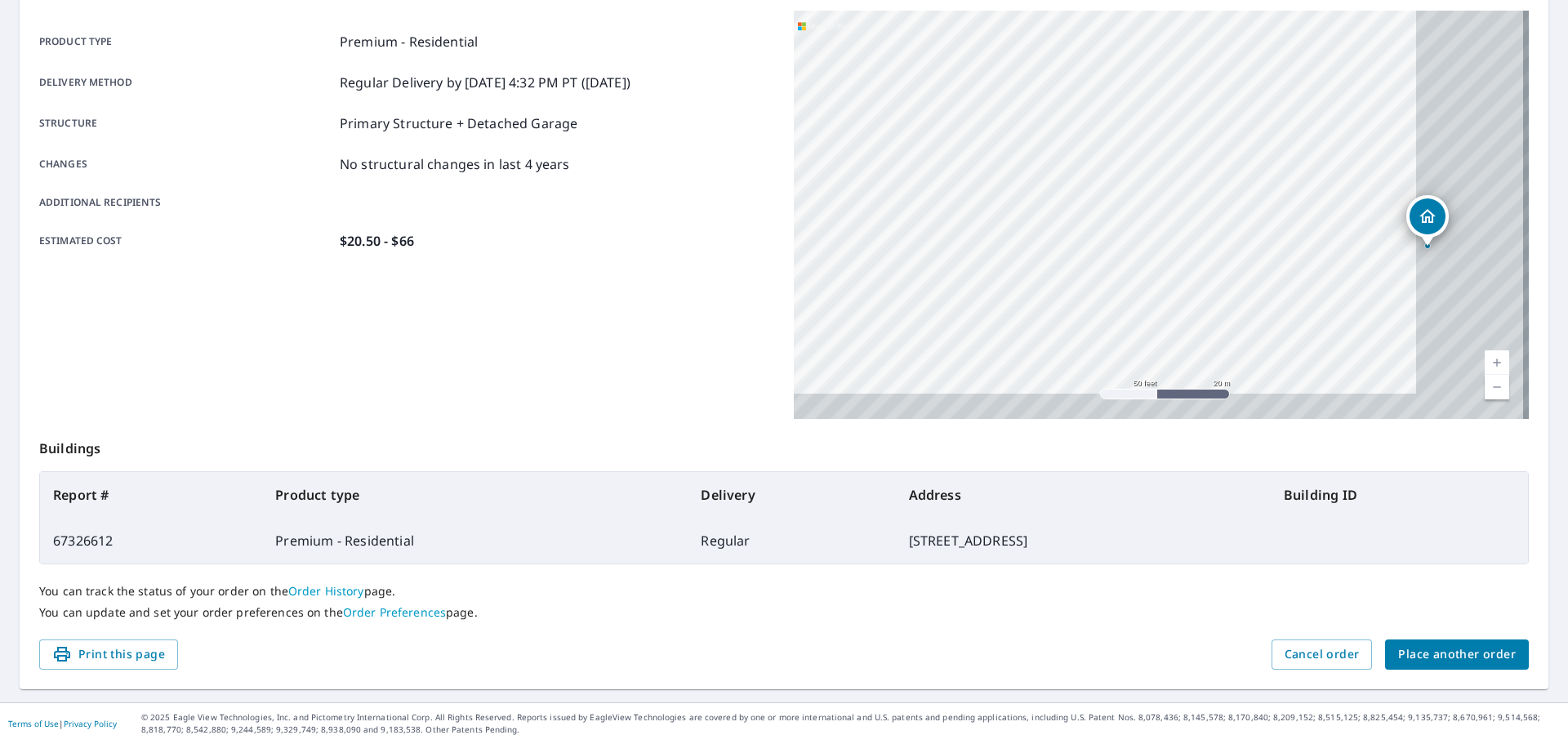
drag, startPoint x: 1158, startPoint y: 249, endPoint x: 1001, endPoint y: 217, distance: 160.2
click at [1001, 218] on div "[STREET_ADDRESS]" at bounding box center [1161, 215] width 735 height 409
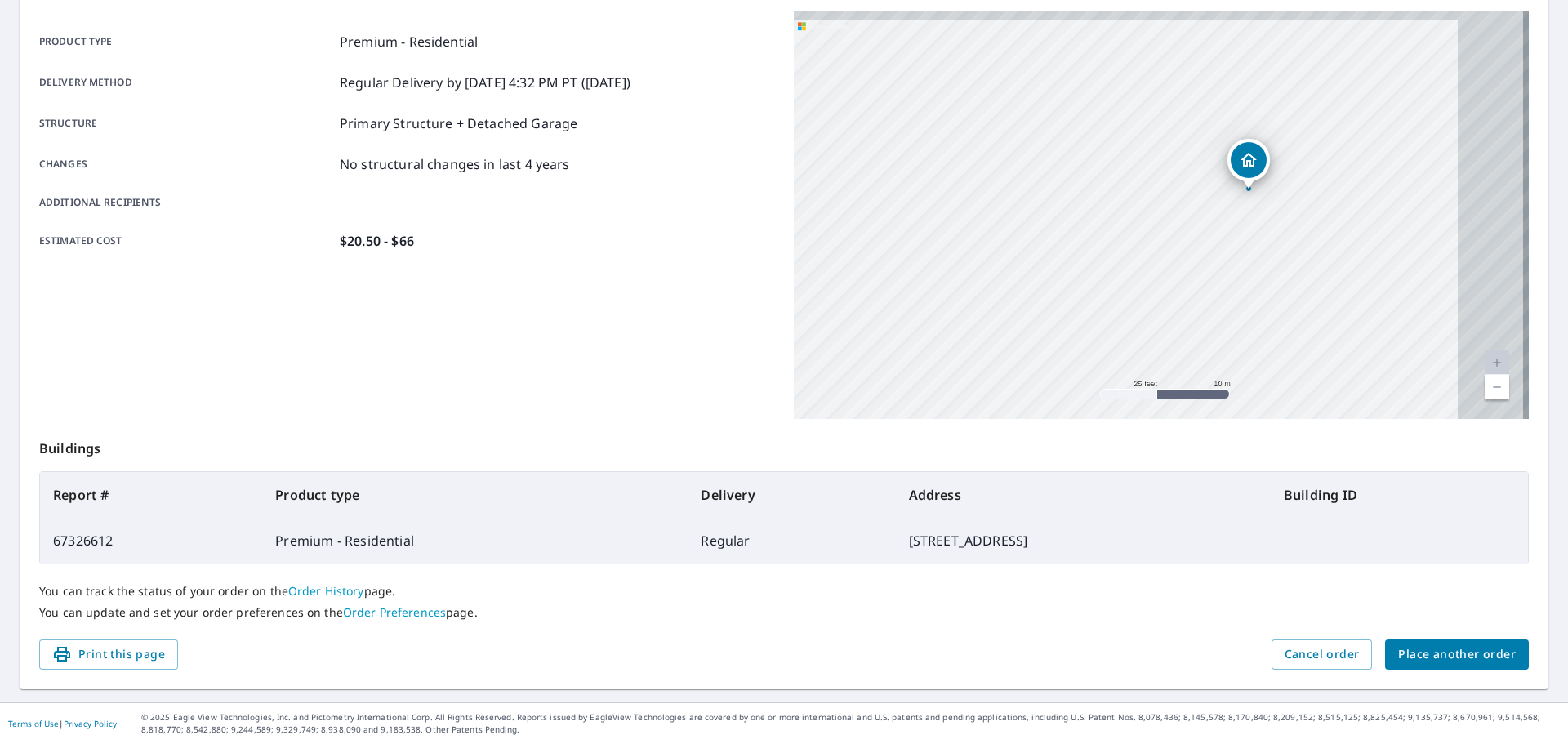
drag, startPoint x: 1305, startPoint y: 259, endPoint x: 1050, endPoint y: 259, distance: 255.0
click at [1053, 259] on div "[STREET_ADDRESS]" at bounding box center [1161, 215] width 735 height 409
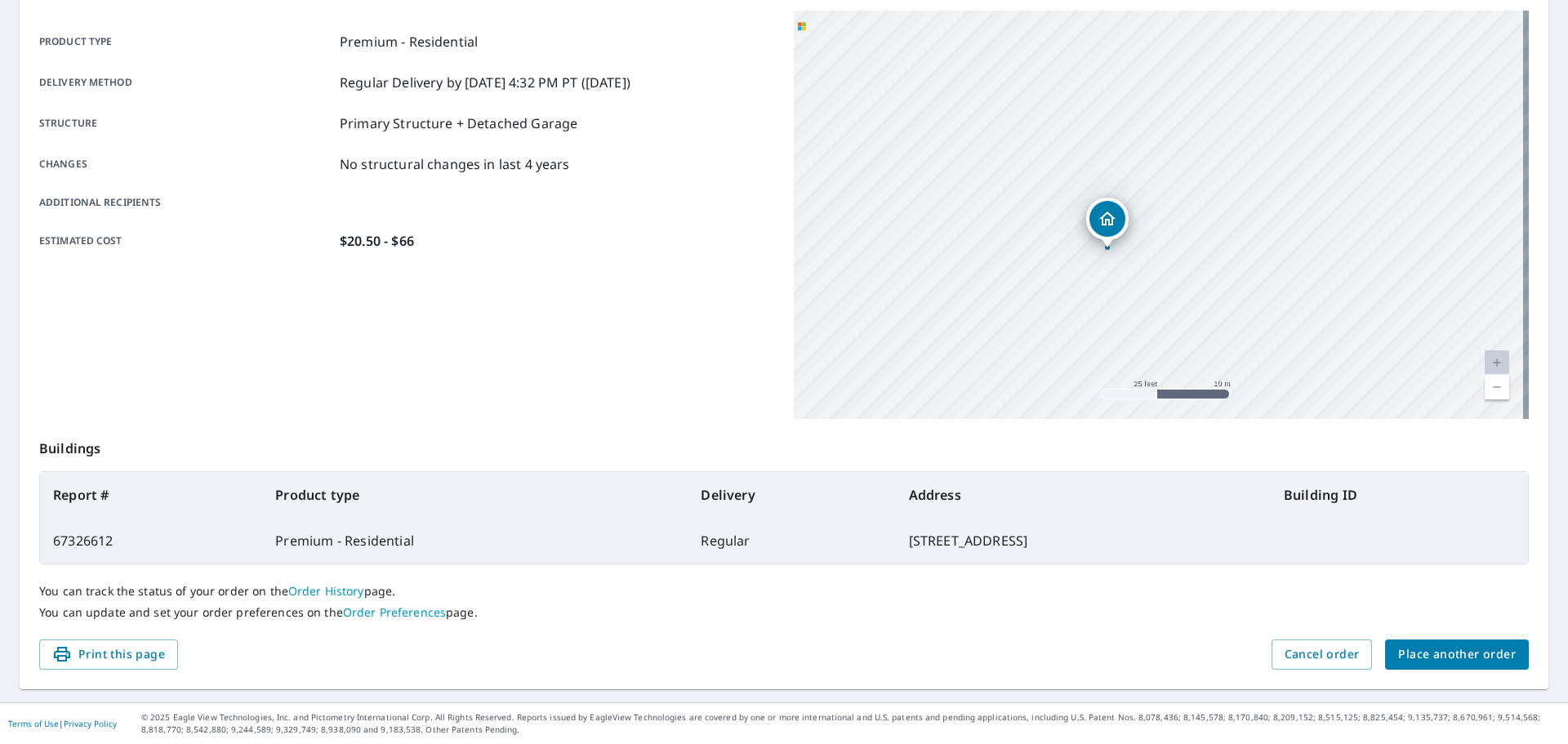
drag, startPoint x: 1186, startPoint y: 224, endPoint x: 1082, endPoint y: 278, distance: 117.2
click at [1082, 278] on div "[STREET_ADDRESS]" at bounding box center [1161, 215] width 735 height 409
